Goal: Find specific page/section: Find specific page/section

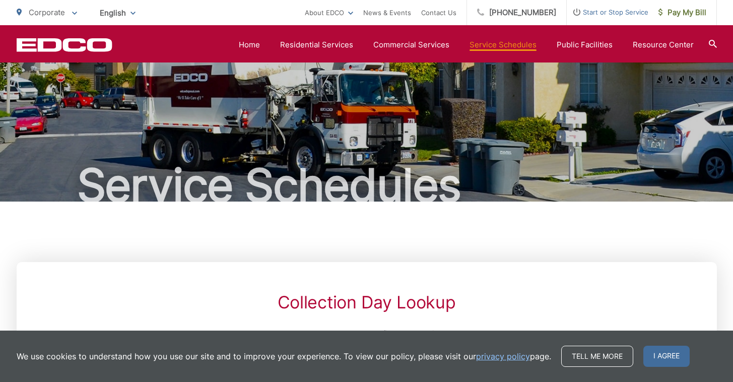
scroll to position [274, 0]
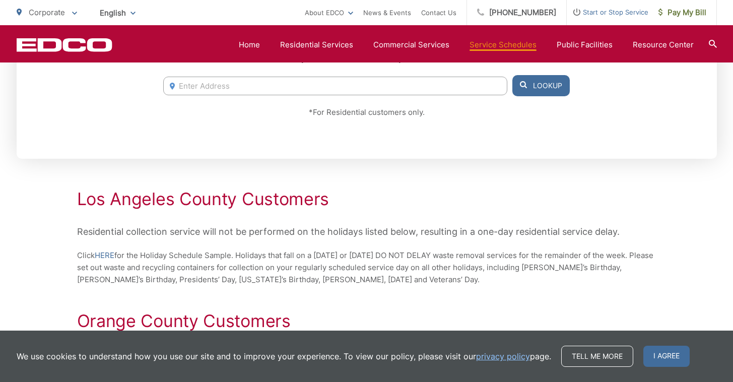
click at [457, 31] on div "EDCO Logo Home Residential Services Curbside Pickup Trash Dumpster Service Temp…" at bounding box center [366, 43] width 733 height 37
click at [284, 142] on div "Collection Day Lookup Please enter your address below to find your service sche…" at bounding box center [367, 72] width 700 height 171
click at [190, 87] on input "Enter Address" at bounding box center [334, 86] width 343 height 19
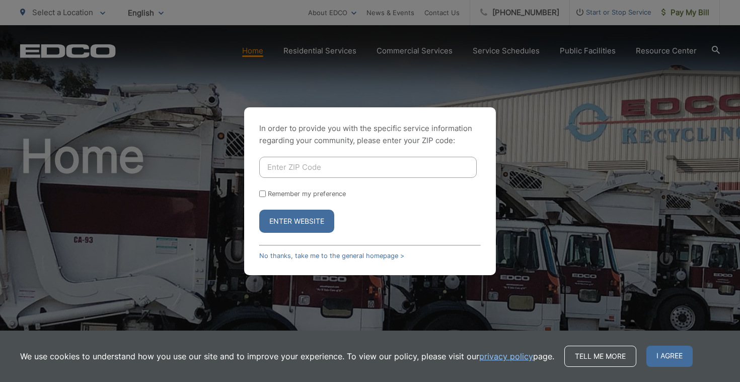
click at [305, 175] on input "Enter ZIP Code" at bounding box center [368, 167] width 218 height 21
type input "92008"
click at [297, 221] on button "Enter Website" at bounding box center [296, 220] width 75 height 23
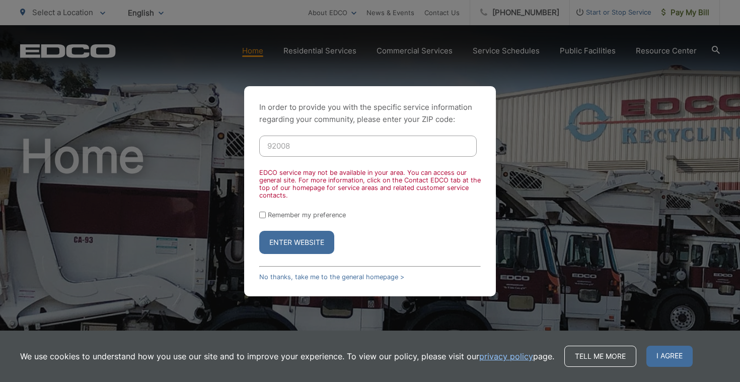
click at [609, 132] on div "In order to provide you with the specific service information regarding your co…" at bounding box center [370, 191] width 740 height 382
click at [632, 128] on div "In order to provide you with the specific service information regarding your co…" at bounding box center [370, 191] width 740 height 382
click at [334, 275] on link "No thanks, take me to the general homepage >" at bounding box center [331, 277] width 145 height 8
